Goal: Task Accomplishment & Management: Manage account settings

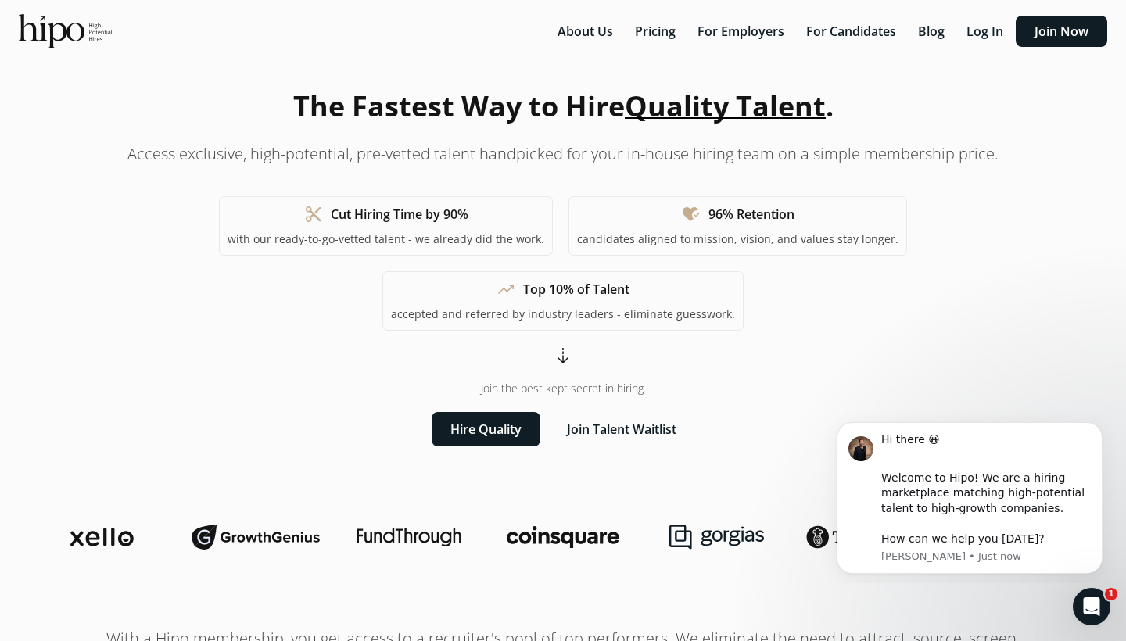
scroll to position [29, 0]
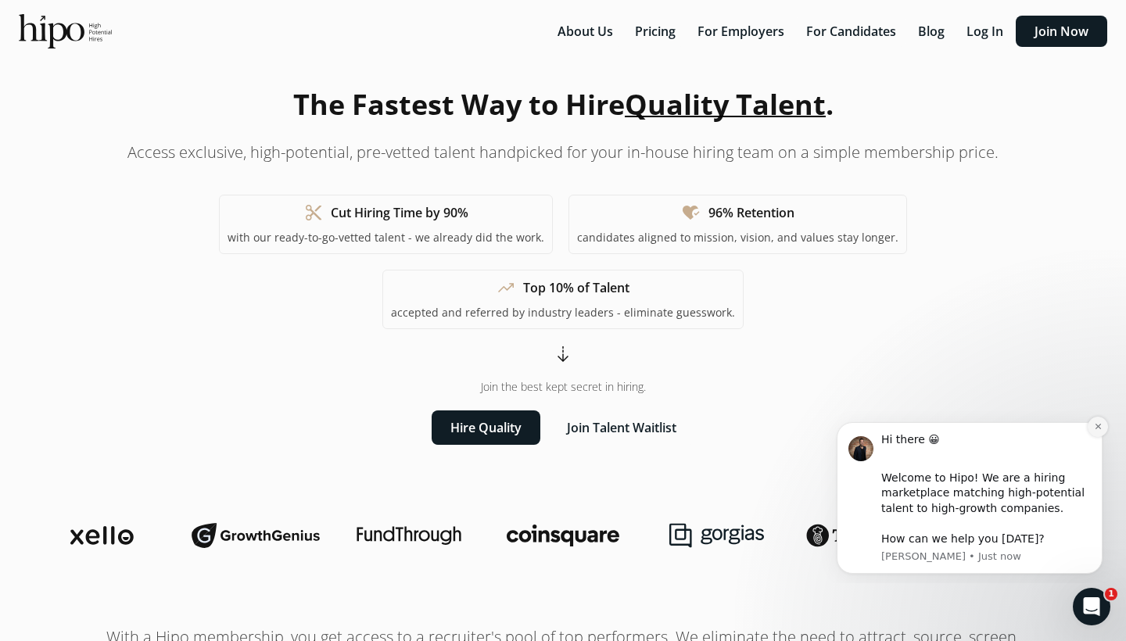
click at [1096, 429] on icon "Dismiss notification" at bounding box center [1096, 426] width 5 height 5
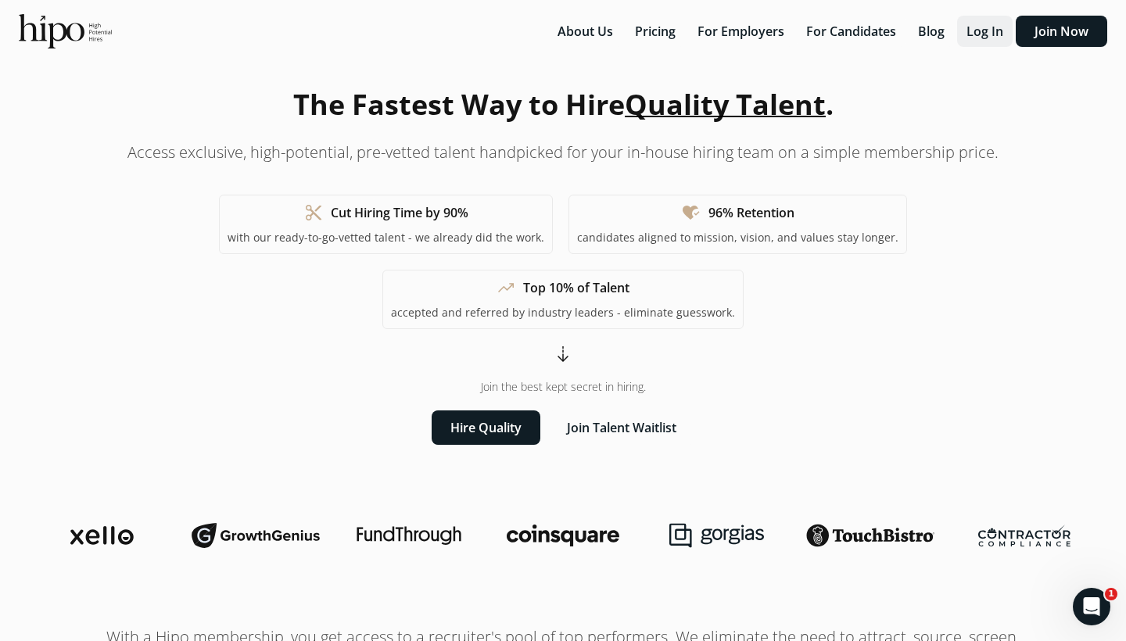
click at [990, 28] on button "Log In" at bounding box center [985, 31] width 56 height 31
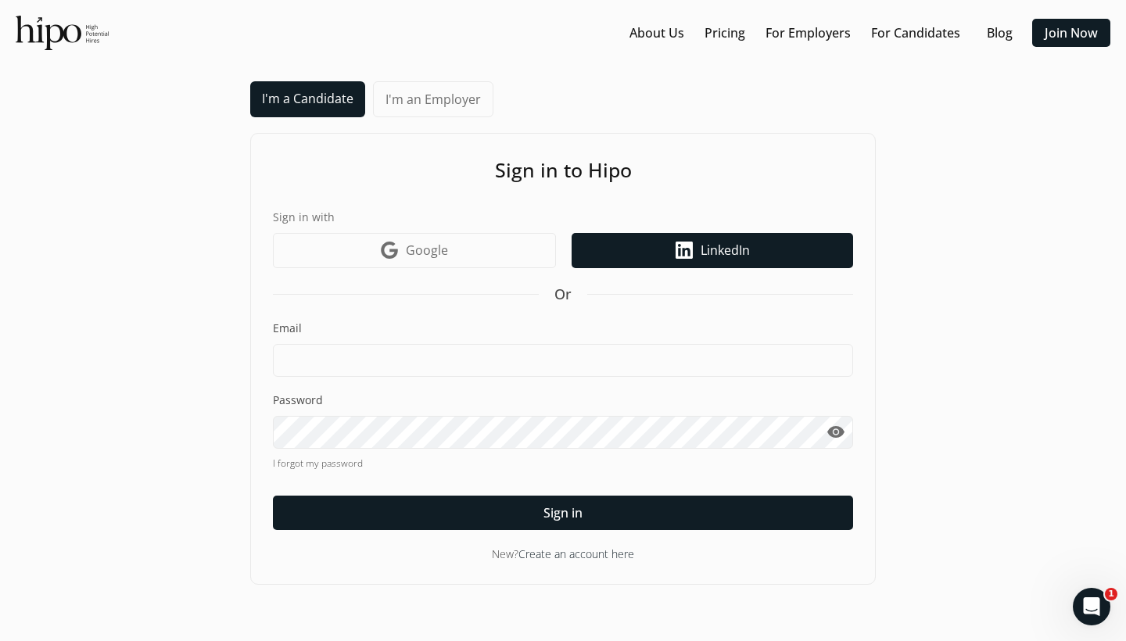
click at [675, 243] on icon at bounding box center [683, 250] width 17 height 17
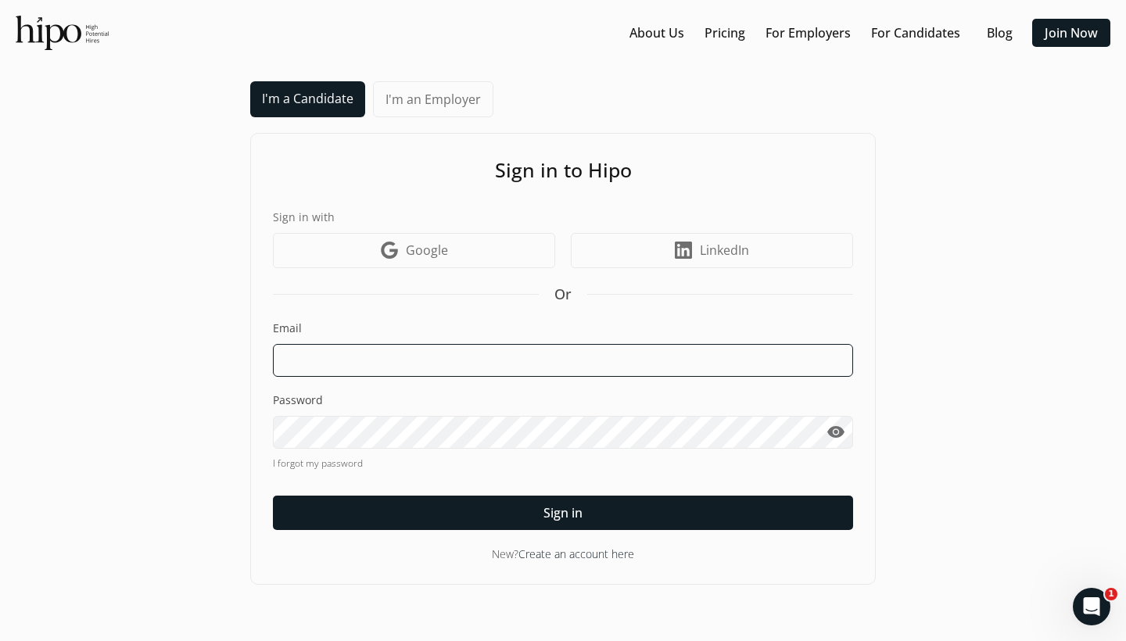
type input "j"
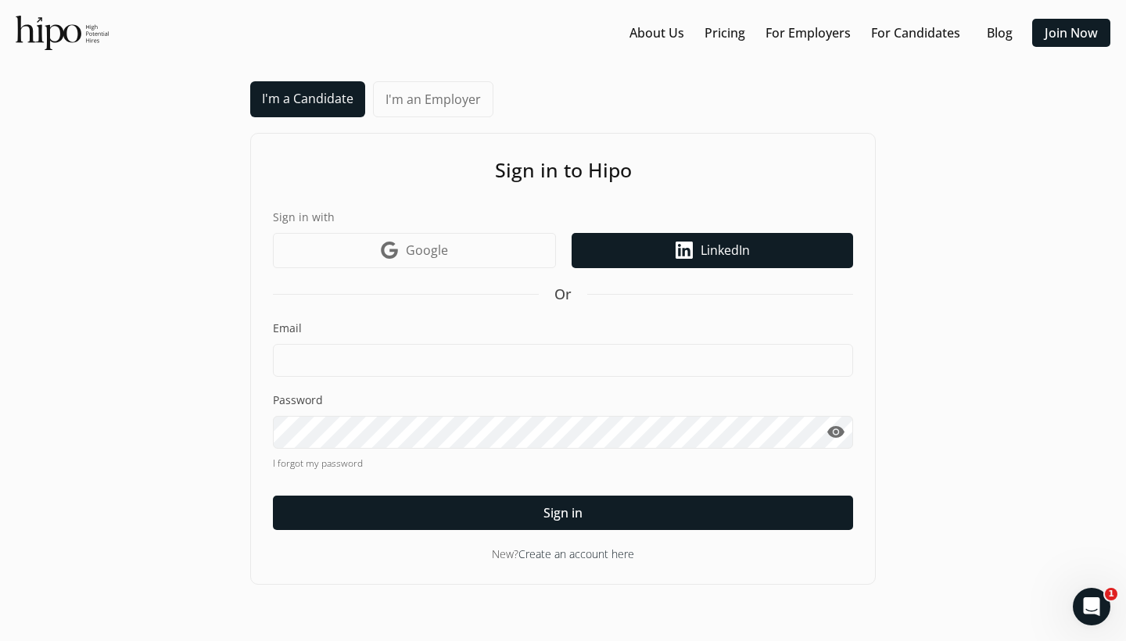
click at [690, 243] on icon at bounding box center [683, 250] width 17 height 17
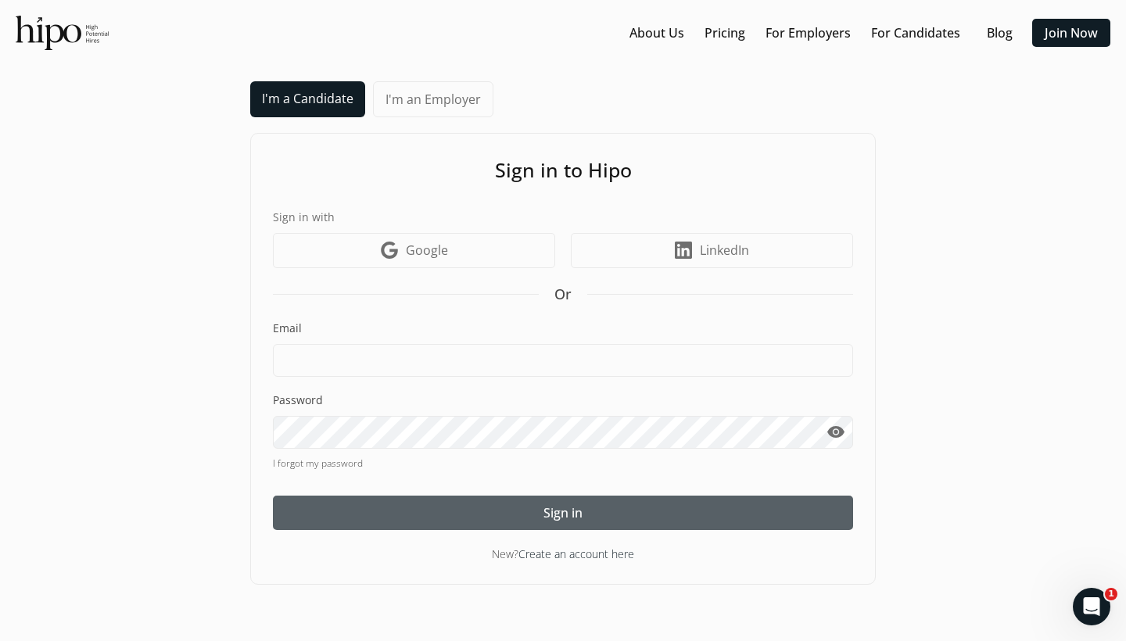
click at [592, 508] on div at bounding box center [563, 513] width 580 height 34
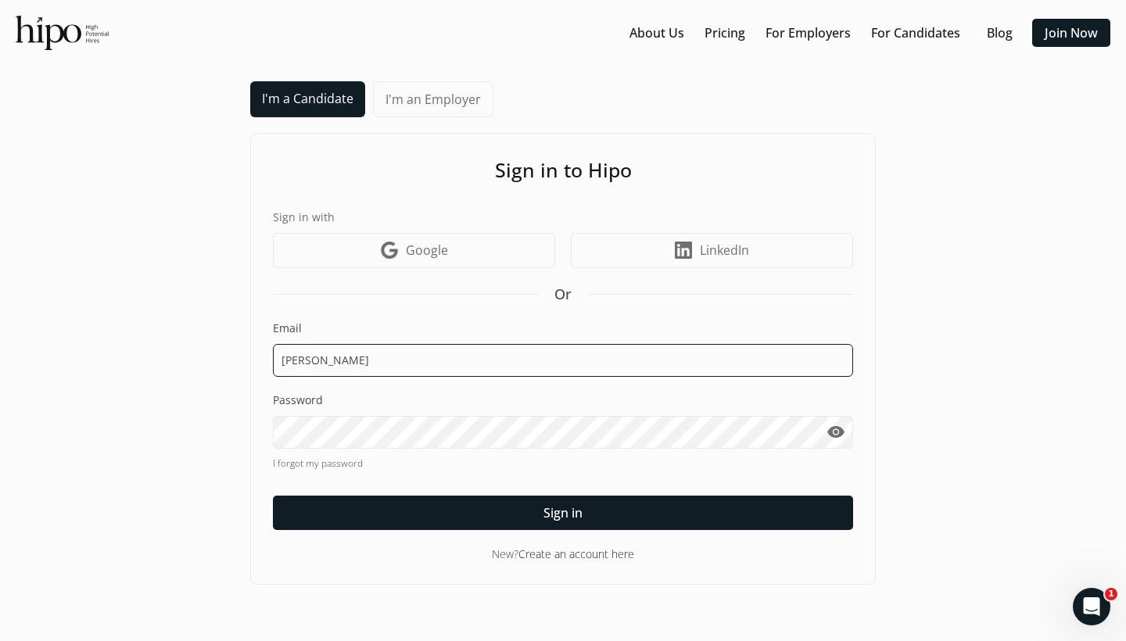
type input "[PERSON_NAME]"
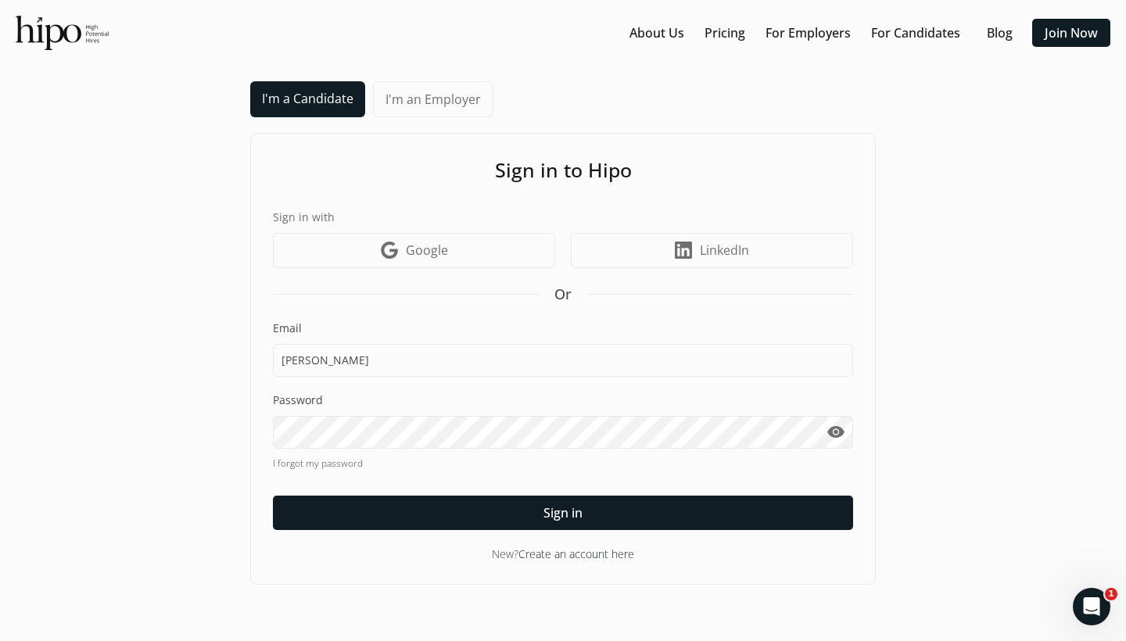
click at [315, 471] on div "Email Jonath Password visibility I forgot my password Sign in" at bounding box center [563, 426] width 580 height 210
click at [319, 467] on link "I forgot my password" at bounding box center [563, 464] width 580 height 14
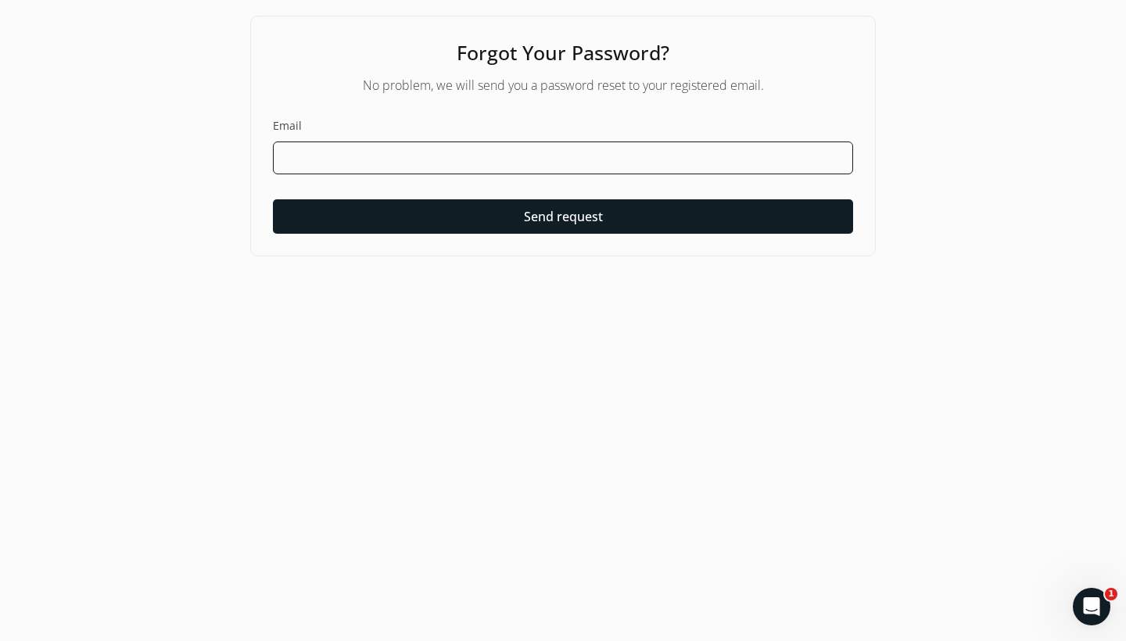
click at [453, 144] on input at bounding box center [563, 157] width 580 height 33
type input "o"
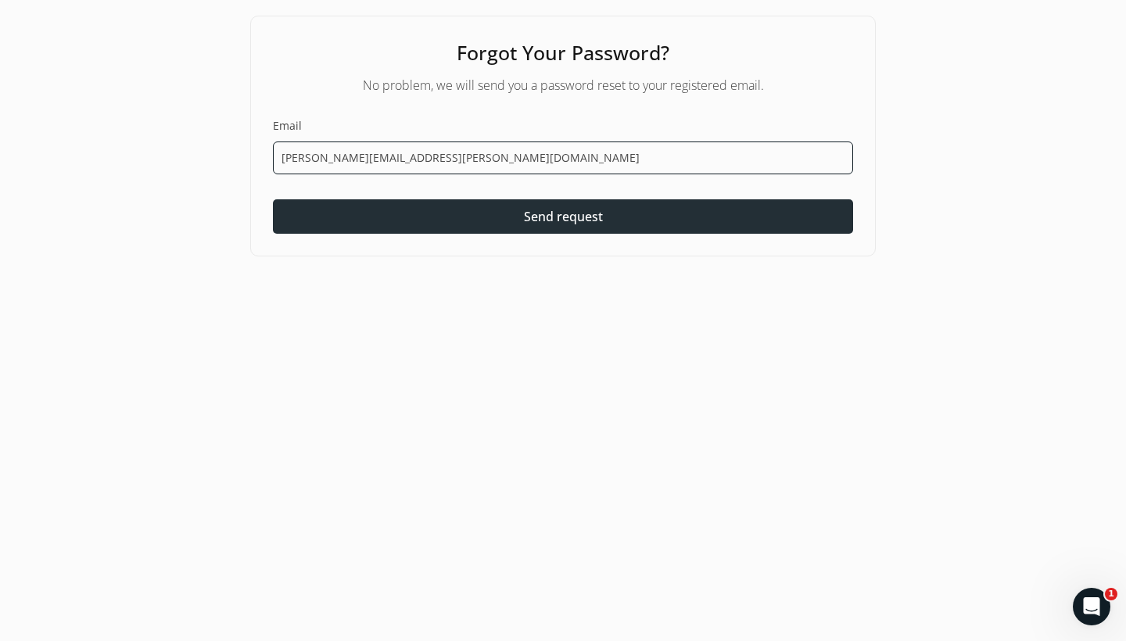
type input "Jonathan.costa.massa@gmail.com"
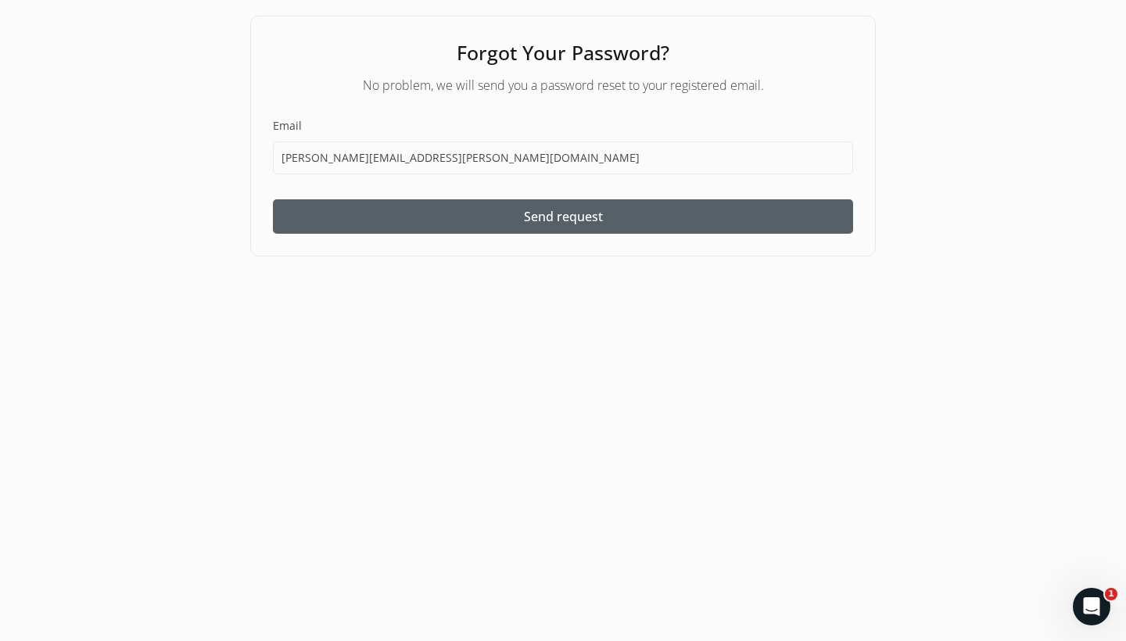
click at [491, 213] on div at bounding box center [563, 216] width 580 height 34
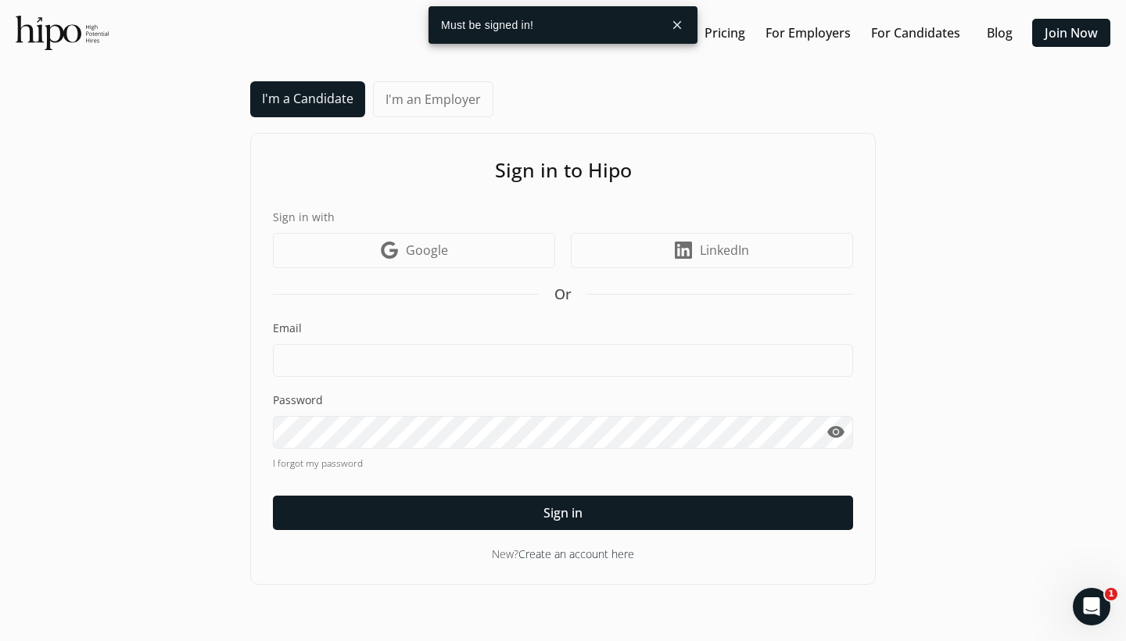
click at [679, 28] on button "close" at bounding box center [677, 25] width 28 height 28
